Goal: Transaction & Acquisition: Purchase product/service

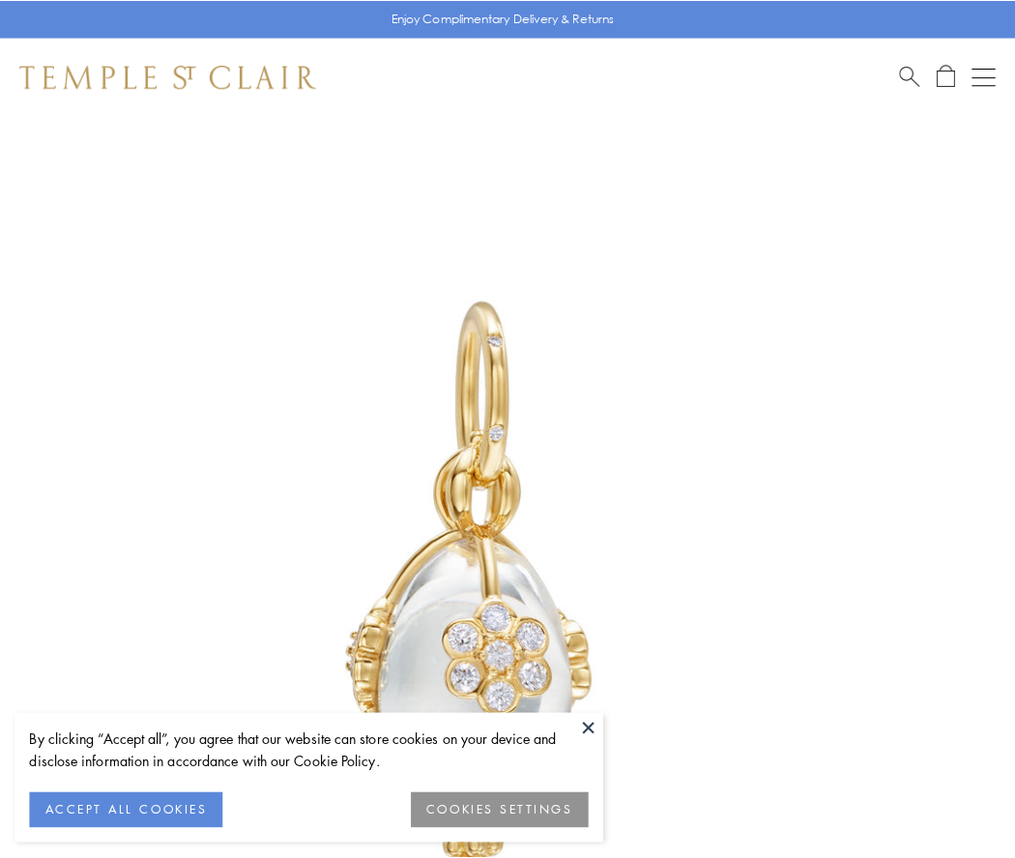
scroll to position [51, 0]
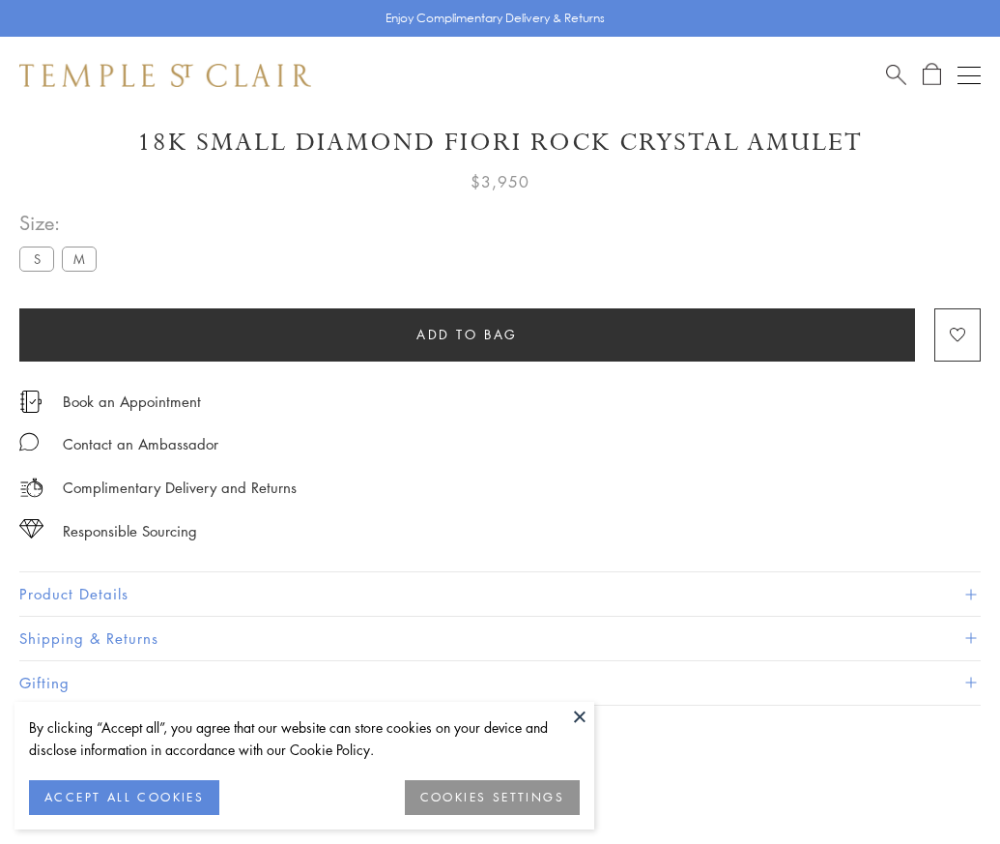
click at [467, 333] on span "Add to bag" at bounding box center [466, 334] width 101 height 21
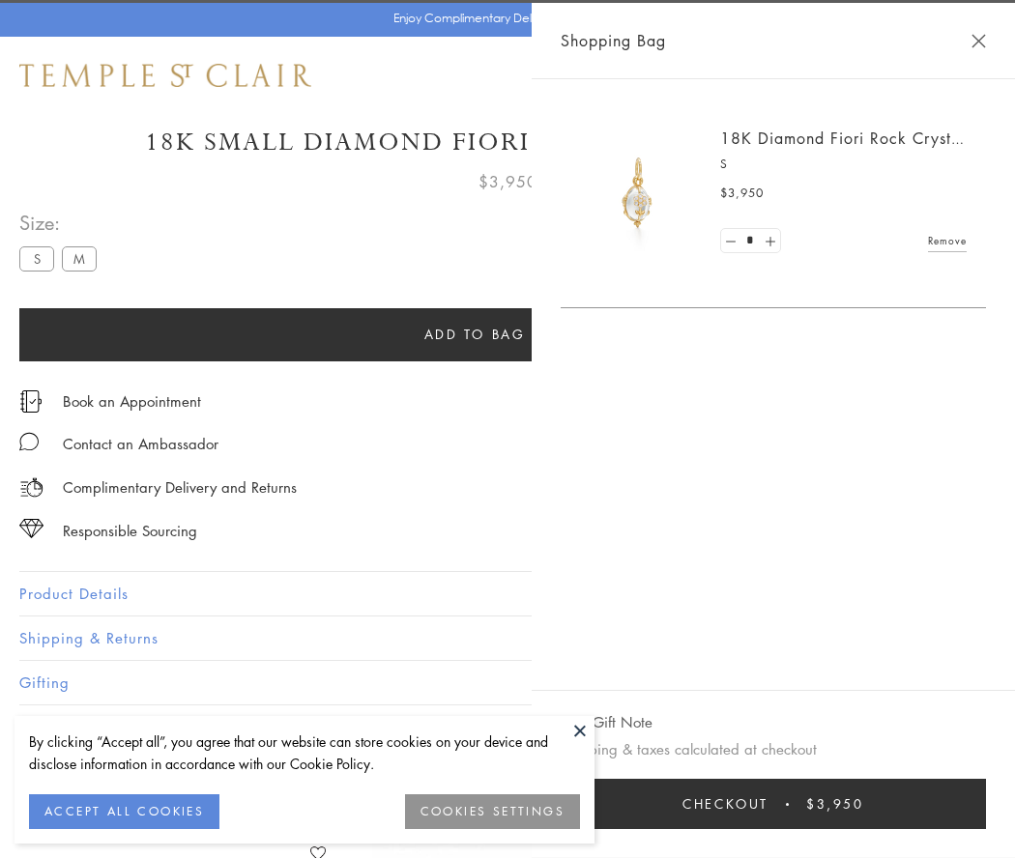
click at [768, 804] on span "Checkout" at bounding box center [725, 803] width 86 height 21
